Goal: Task Accomplishment & Management: Use online tool/utility

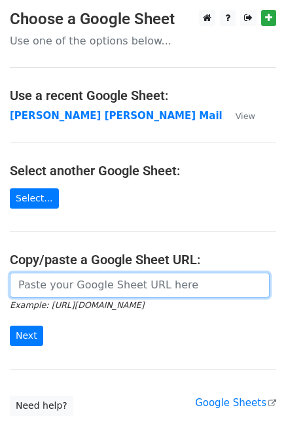
click at [117, 281] on input "url" at bounding box center [140, 285] width 260 height 25
type input "[URL][DOMAIN_NAME]"
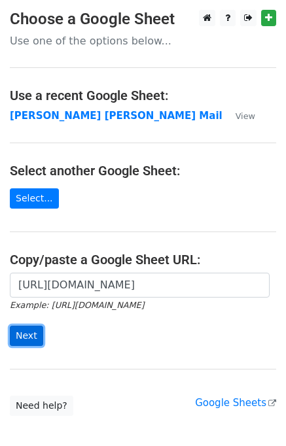
click at [31, 331] on input "Next" at bounding box center [26, 336] width 33 height 20
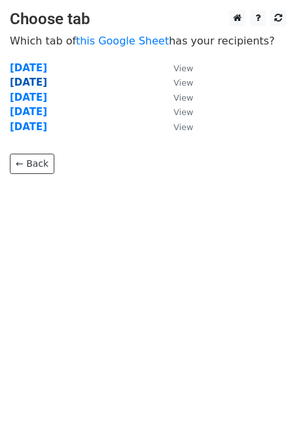
click at [26, 83] on strong "Tuesday" at bounding box center [28, 83] width 37 height 12
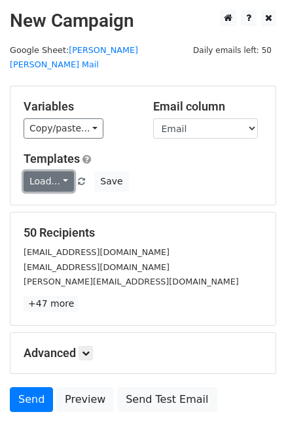
click at [58, 171] on link "Load..." at bounding box center [49, 181] width 50 height 20
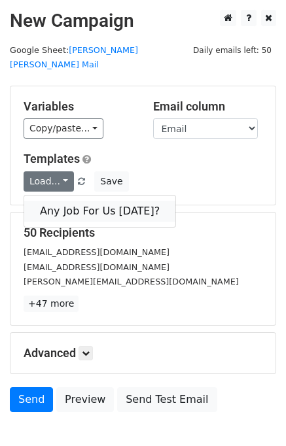
click at [79, 201] on link "Any Job For Us Today?" at bounding box center [99, 211] width 151 height 21
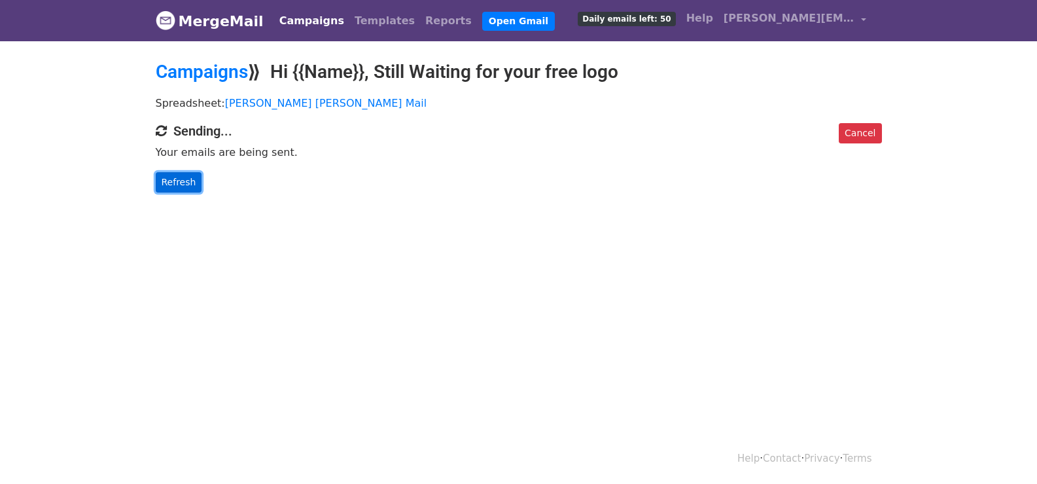
click at [179, 177] on link "Refresh" at bounding box center [179, 182] width 46 height 20
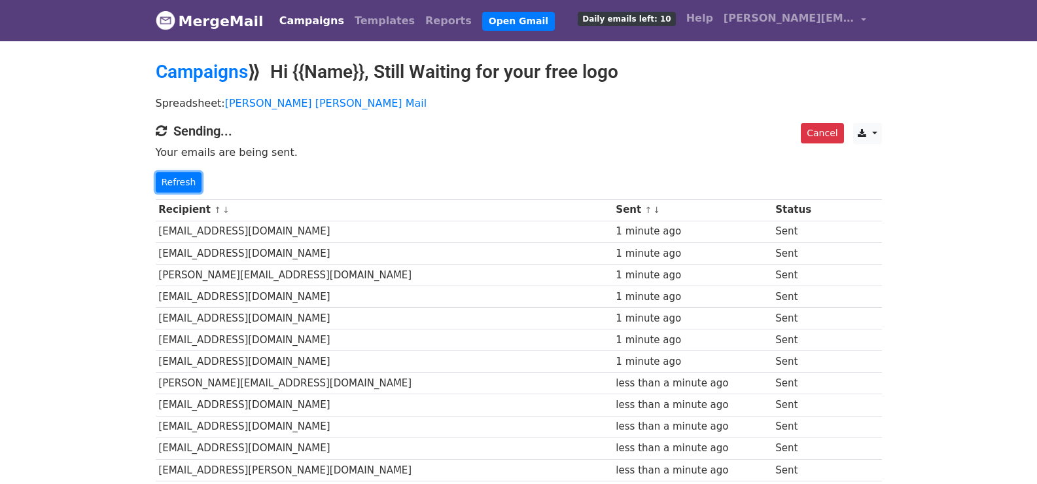
click at [179, 177] on link "Refresh" at bounding box center [179, 182] width 46 height 20
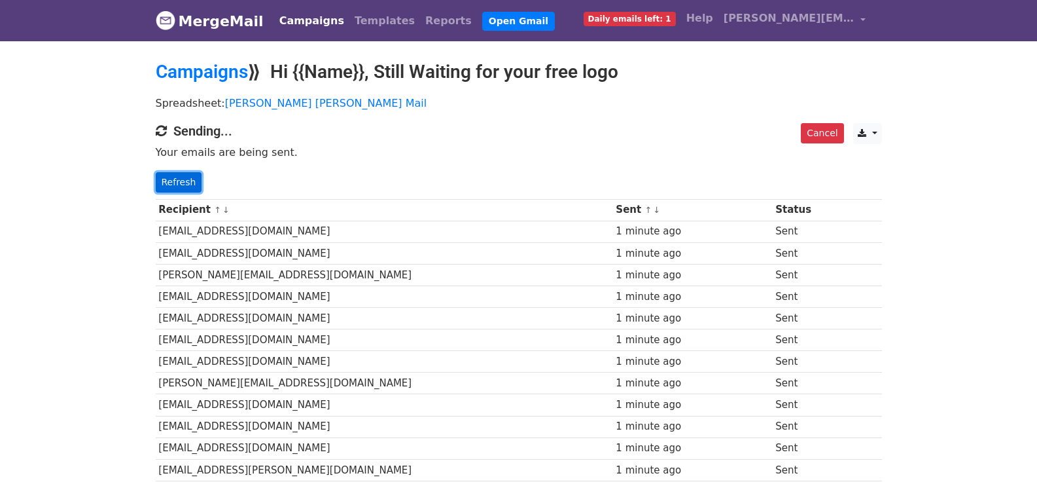
click at [168, 178] on link "Refresh" at bounding box center [179, 182] width 46 height 20
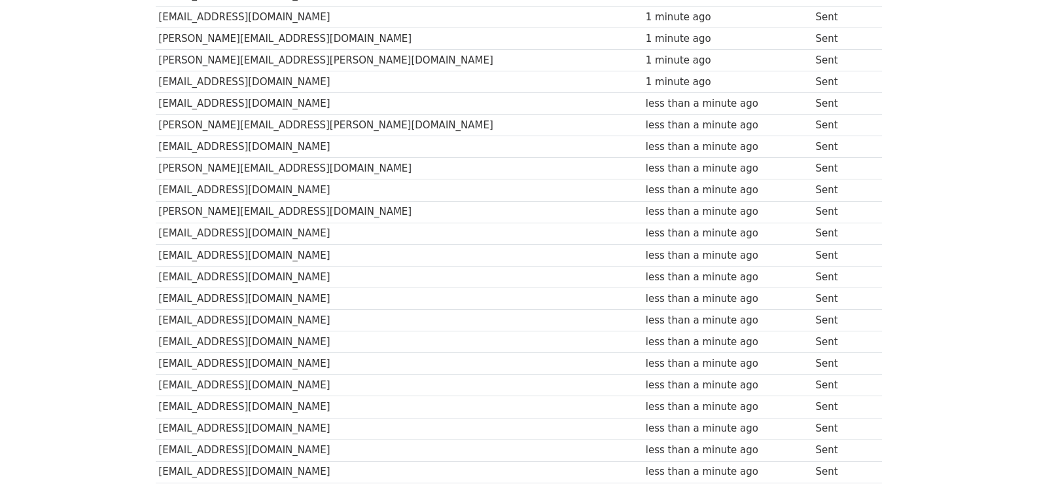
scroll to position [933, 0]
